Goal: Task Accomplishment & Management: Manage account settings

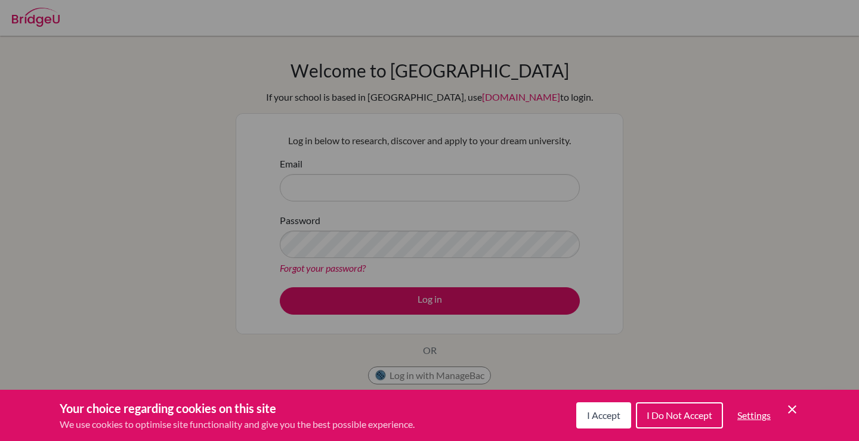
click at [605, 410] on span "I Accept" at bounding box center [603, 415] width 33 height 11
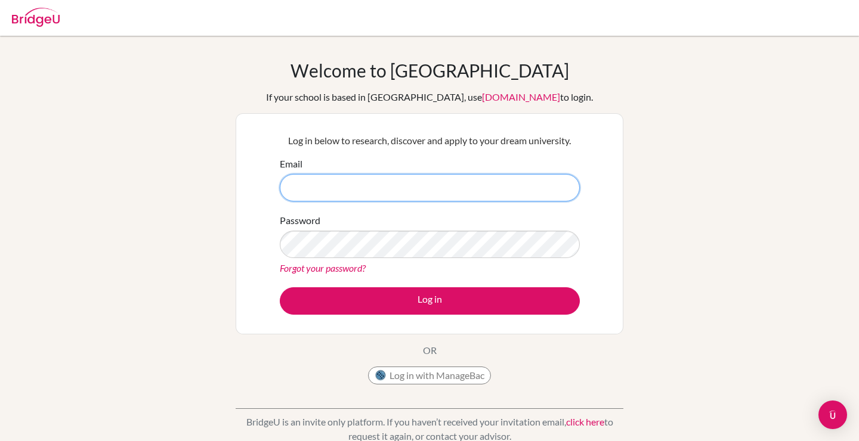
click at [546, 183] on input "Email" at bounding box center [430, 187] width 300 height 27
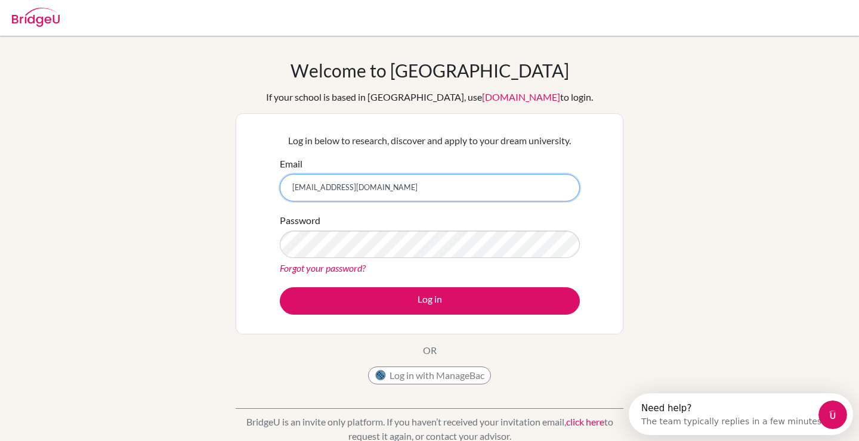
type input "[EMAIL_ADDRESS][DOMAIN_NAME]"
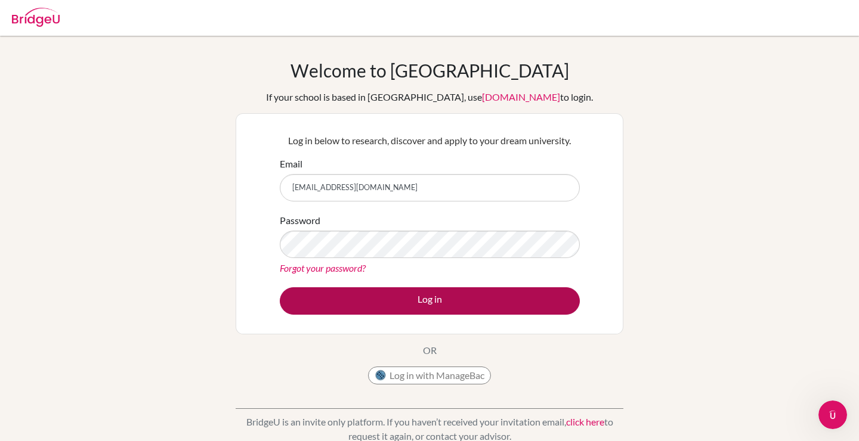
click at [544, 293] on button "Log in" at bounding box center [430, 300] width 300 height 27
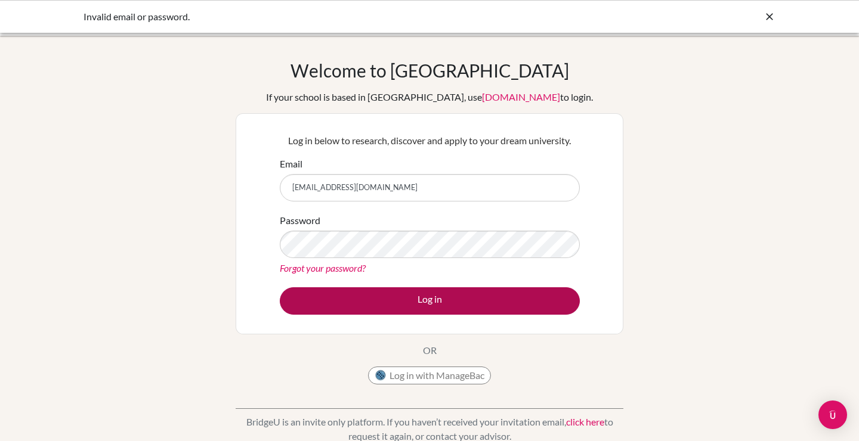
click at [488, 292] on button "Log in" at bounding box center [430, 300] width 300 height 27
click at [482, 304] on button "Log in" at bounding box center [430, 300] width 300 height 27
